Goal: Download file/media

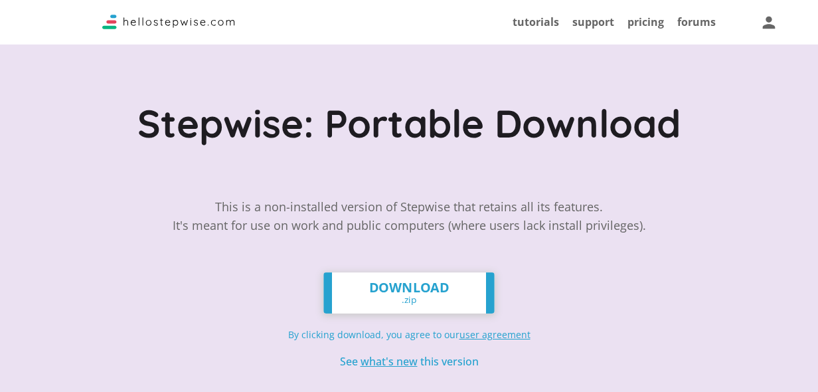
click at [435, 300] on link "DOWNLOAD .zip" at bounding box center [408, 292] width 171 height 41
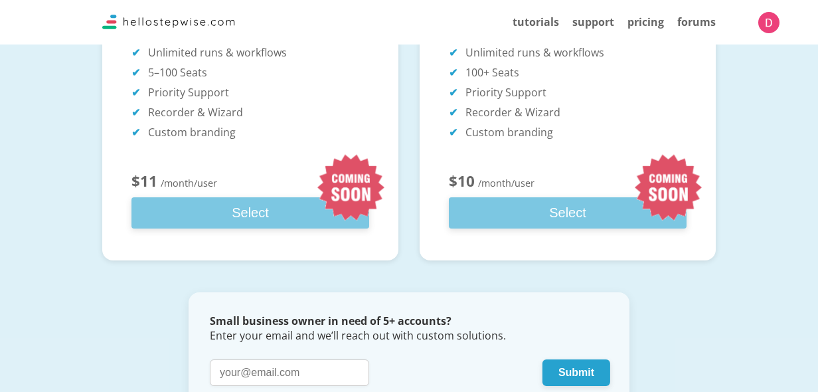
scroll to position [646, 0]
